Goal: Navigation & Orientation: Find specific page/section

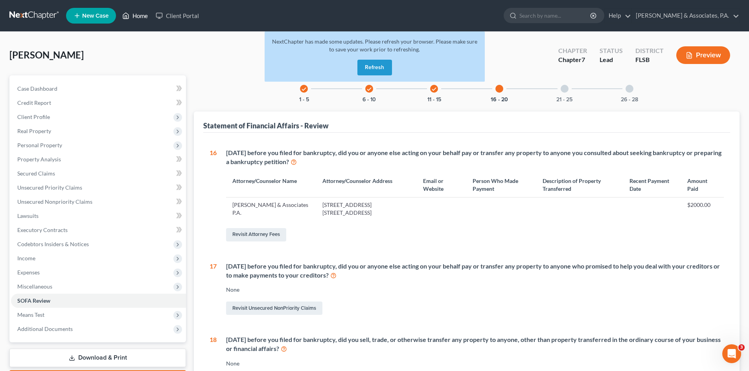
click at [132, 17] on link "Home" at bounding box center [134, 16] width 33 height 14
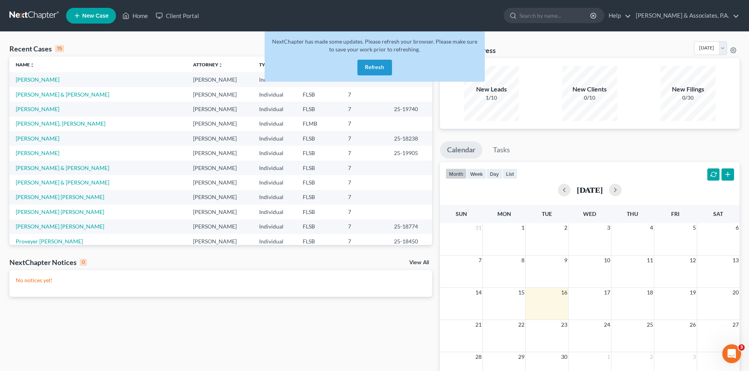
click at [371, 67] on button "Refresh" at bounding box center [374, 68] width 35 height 16
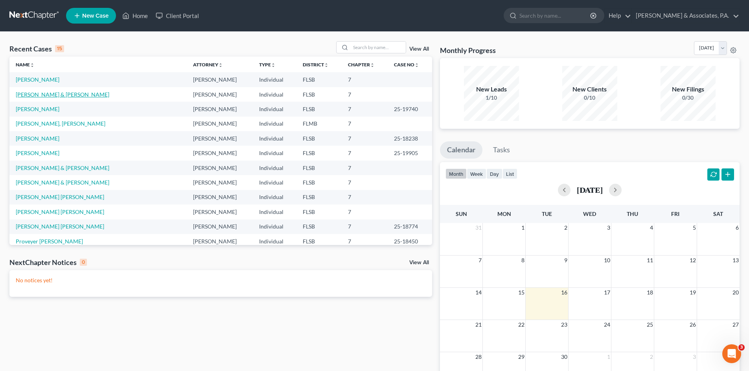
click at [42, 94] on link "[PERSON_NAME] & [PERSON_NAME]" at bounding box center [63, 94] width 94 height 7
